Goal: Information Seeking & Learning: Learn about a topic

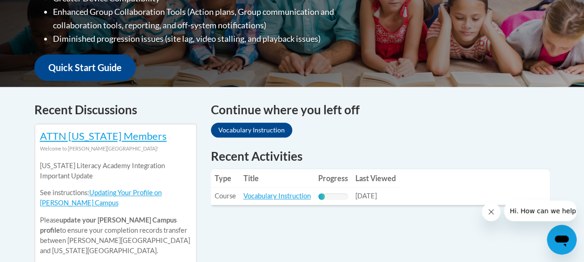
scroll to position [331, 0]
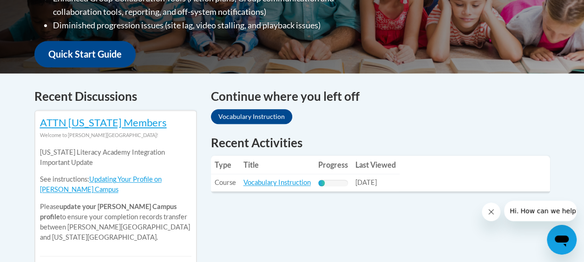
drag, startPoint x: 276, startPoint y: 172, endPoint x: 430, endPoint y: 99, distance: 170.5
click at [430, 99] on div "Continue where you left off Vocabulary Instruction" at bounding box center [380, 107] width 339 height 40
click at [282, 179] on link "Vocabulary Instruction" at bounding box center [277, 183] width 67 height 8
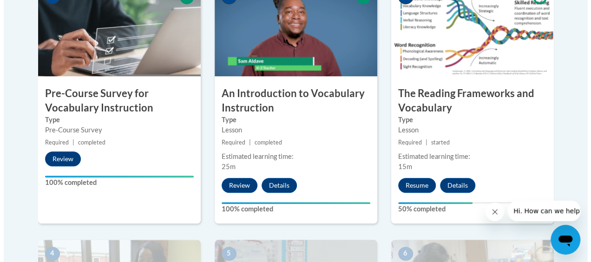
scroll to position [356, 0]
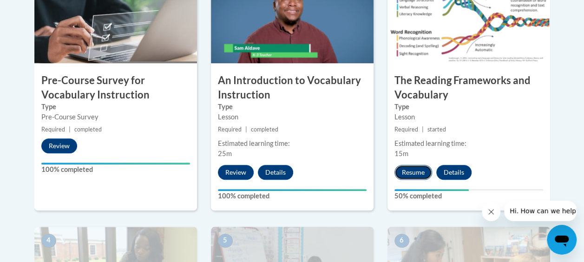
click at [420, 167] on button "Resume" at bounding box center [414, 172] width 38 height 15
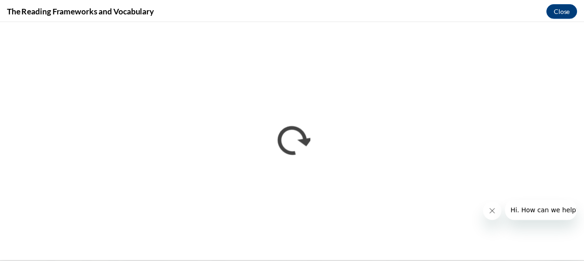
scroll to position [0, 0]
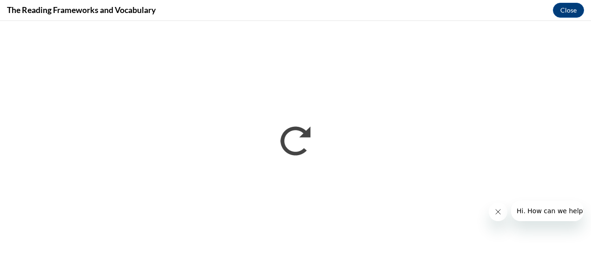
click at [498, 206] on button "Close message from company" at bounding box center [498, 212] width 19 height 19
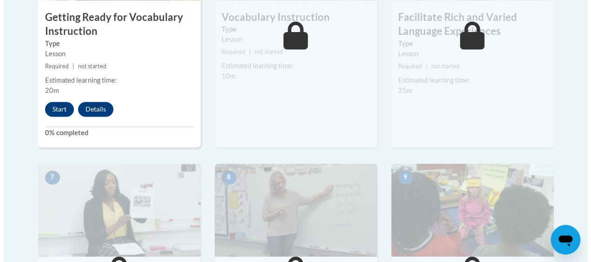
scroll to position [670, 0]
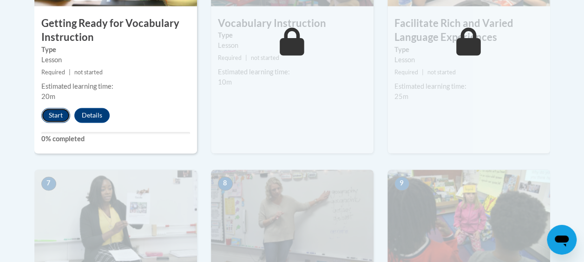
click at [49, 112] on button "Start" at bounding box center [55, 115] width 29 height 15
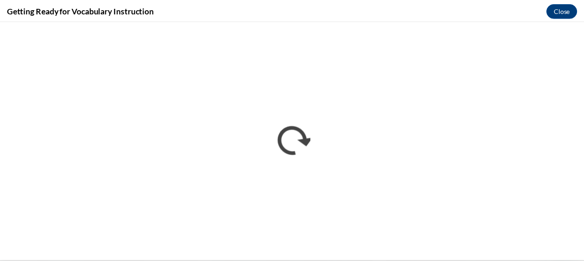
scroll to position [0, 0]
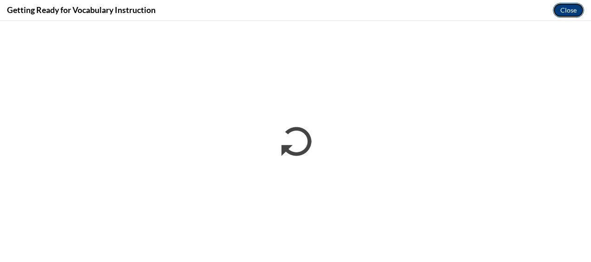
click at [570, 5] on button "Close" at bounding box center [568, 10] width 31 height 15
